Goal: Task Accomplishment & Management: Manage account settings

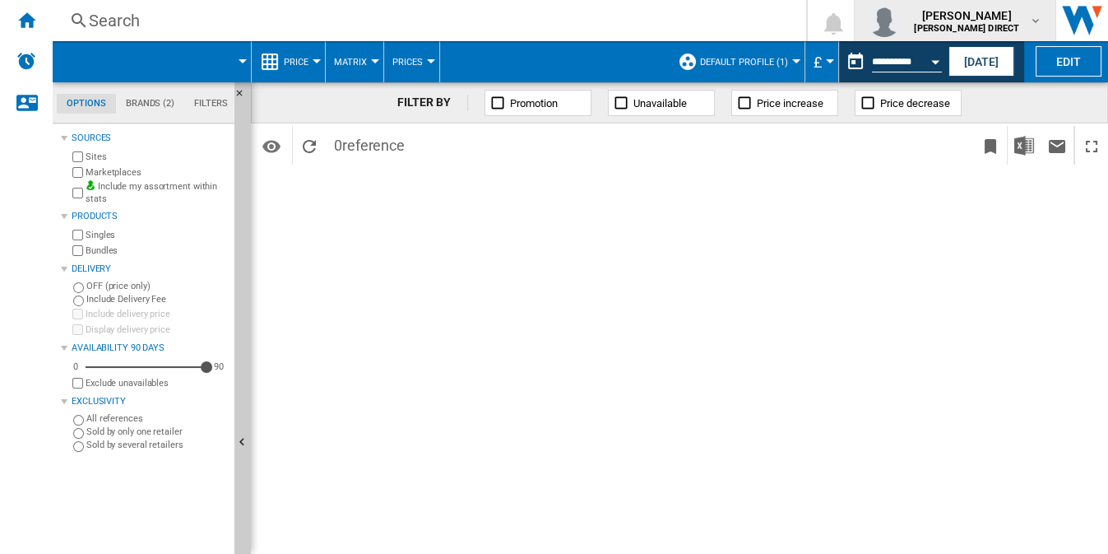
click at [1003, 21] on span "[PERSON_NAME]" at bounding box center [966, 15] width 105 height 16
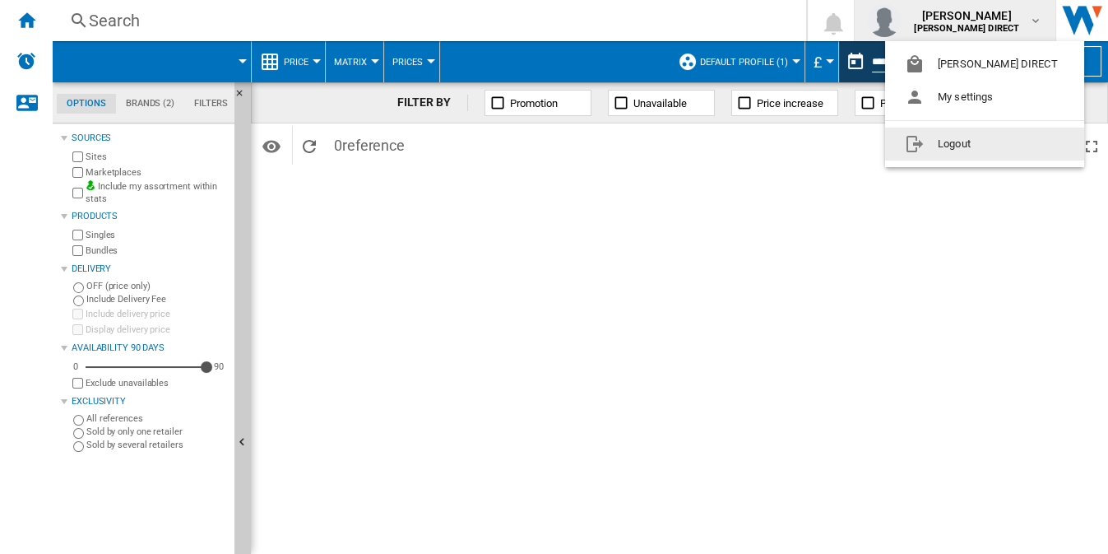
click at [987, 141] on button "Logout" at bounding box center [984, 143] width 199 height 33
